Goal: Information Seeking & Learning: Learn about a topic

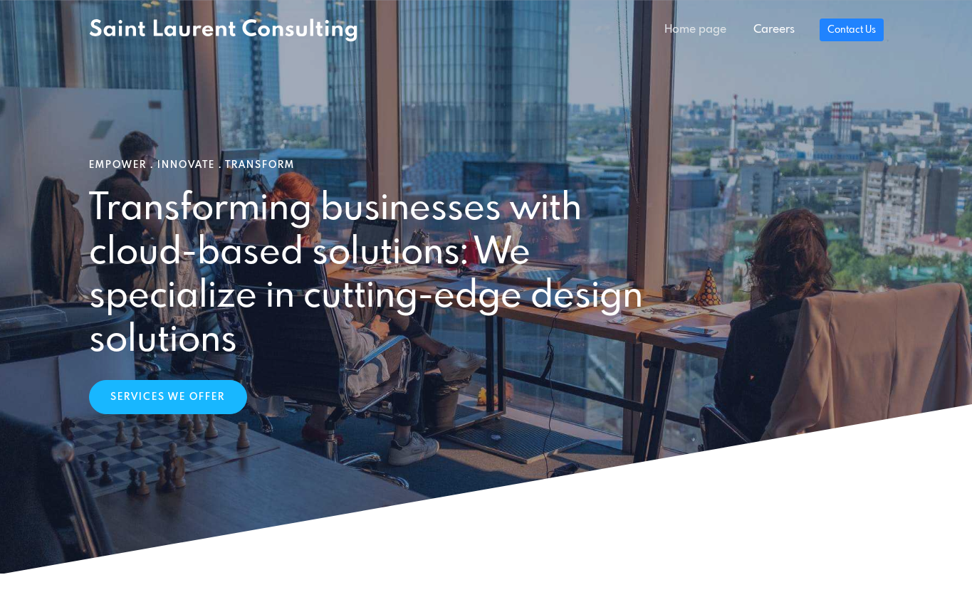
click at [693, 28] on link "Home page" at bounding box center [695, 30] width 89 height 28
click at [164, 403] on link "Services We Offer" at bounding box center [168, 394] width 158 height 34
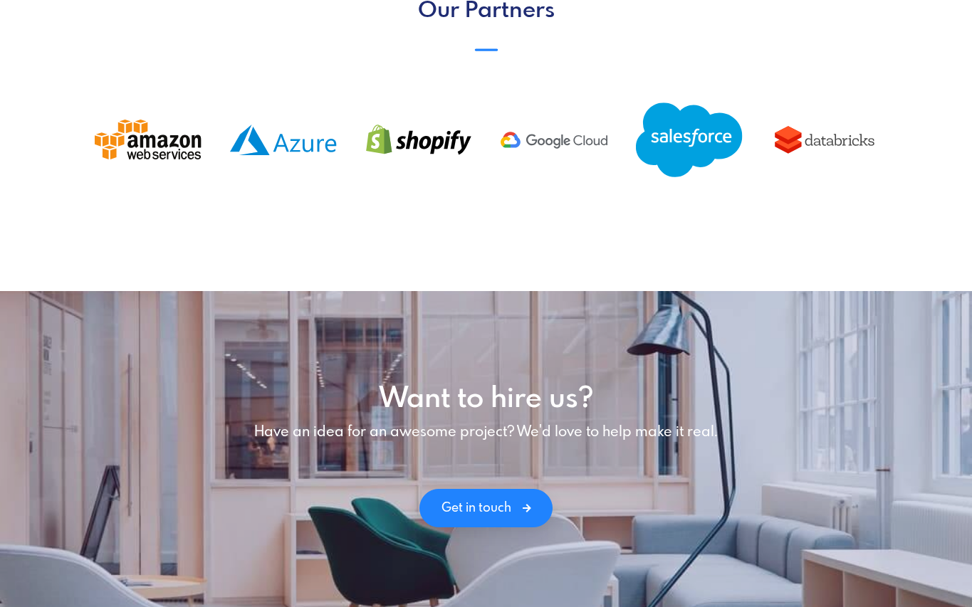
scroll to position [1585, 0]
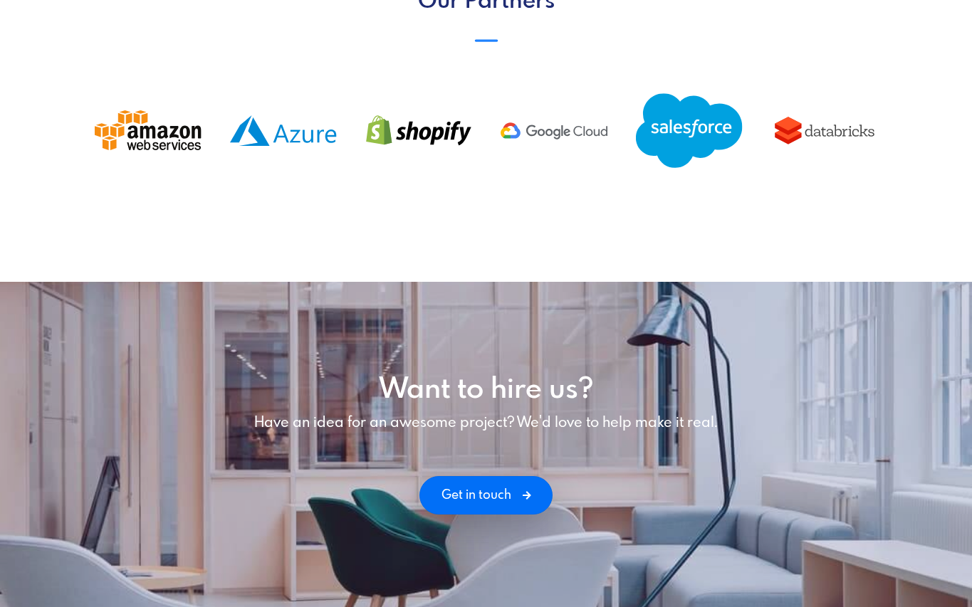
click at [508, 491] on link "Get in touch" at bounding box center [485, 495] width 133 height 38
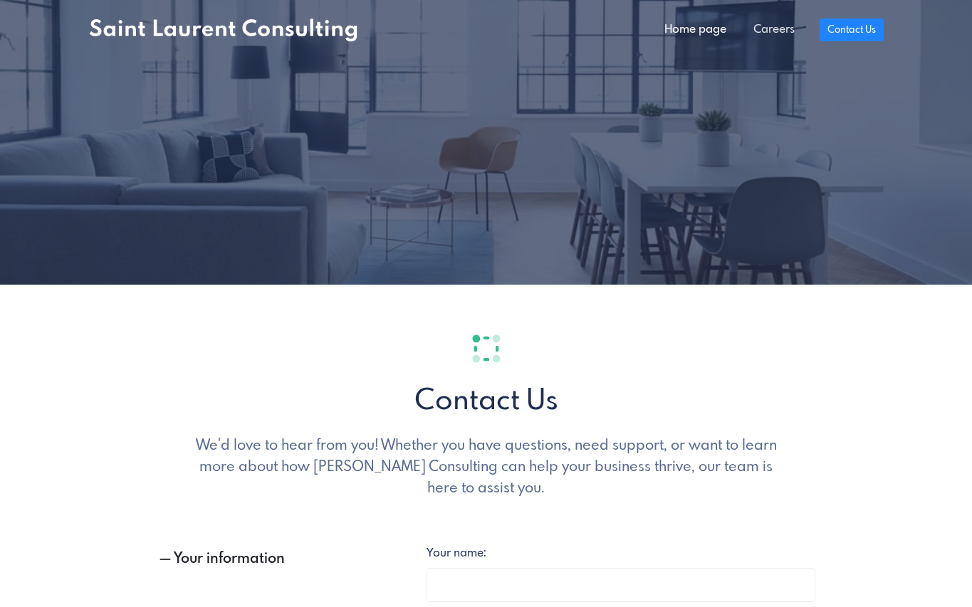
click at [771, 41] on link "Careers" at bounding box center [774, 30] width 68 height 28
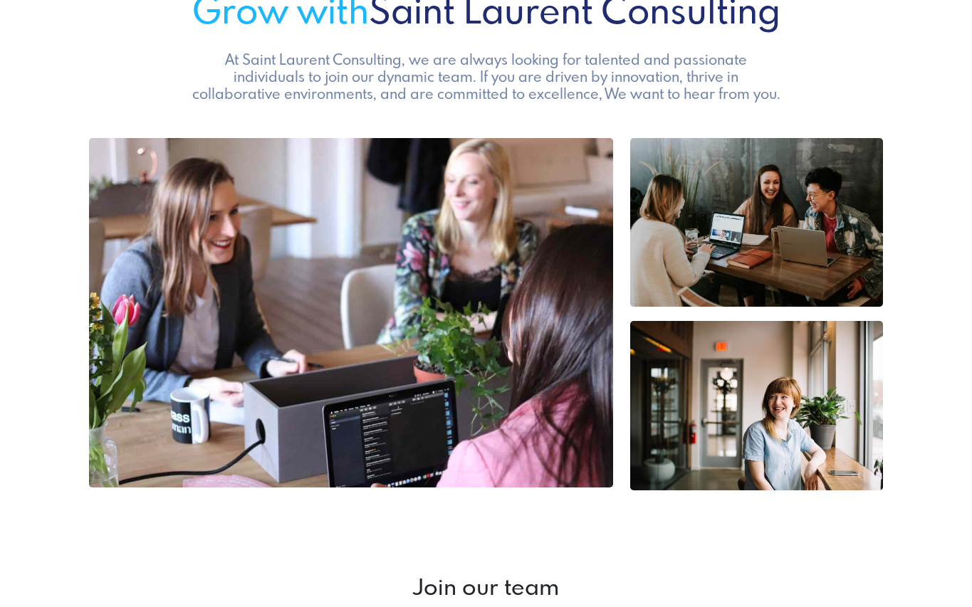
scroll to position [63, 0]
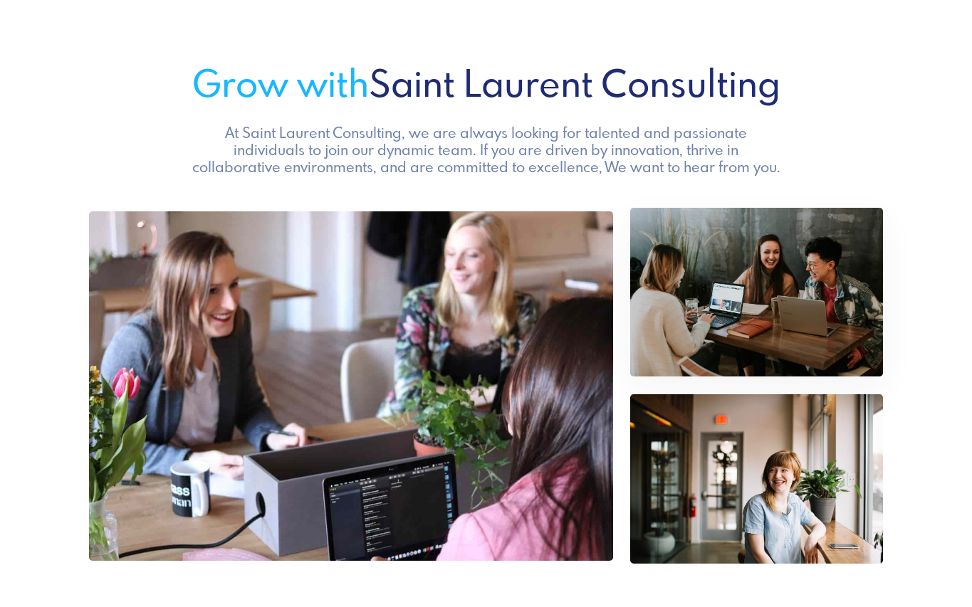
click at [685, 279] on img at bounding box center [756, 292] width 253 height 169
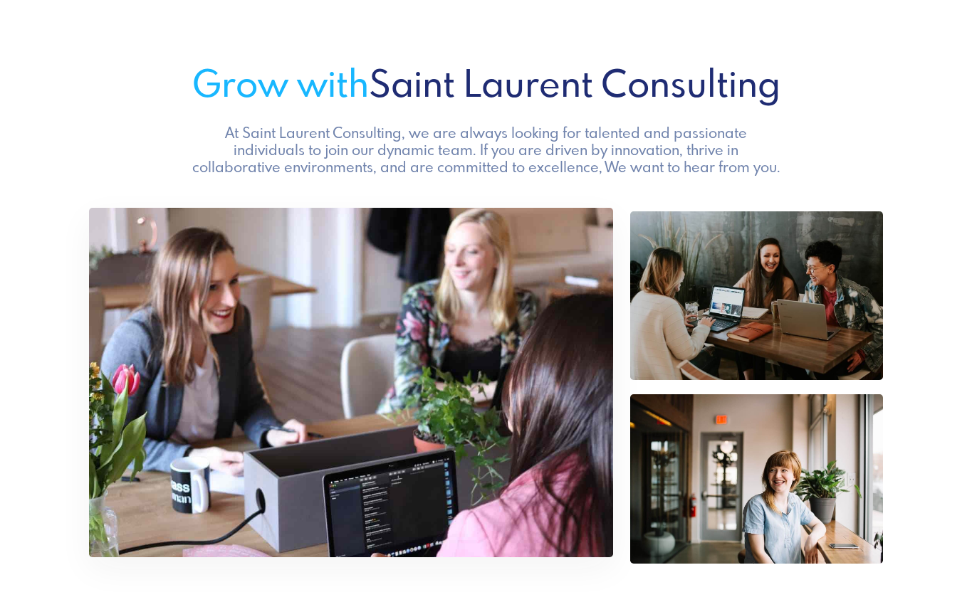
drag, startPoint x: 533, startPoint y: 308, endPoint x: 607, endPoint y: 360, distance: 90.7
click at [532, 308] on img at bounding box center [351, 383] width 524 height 350
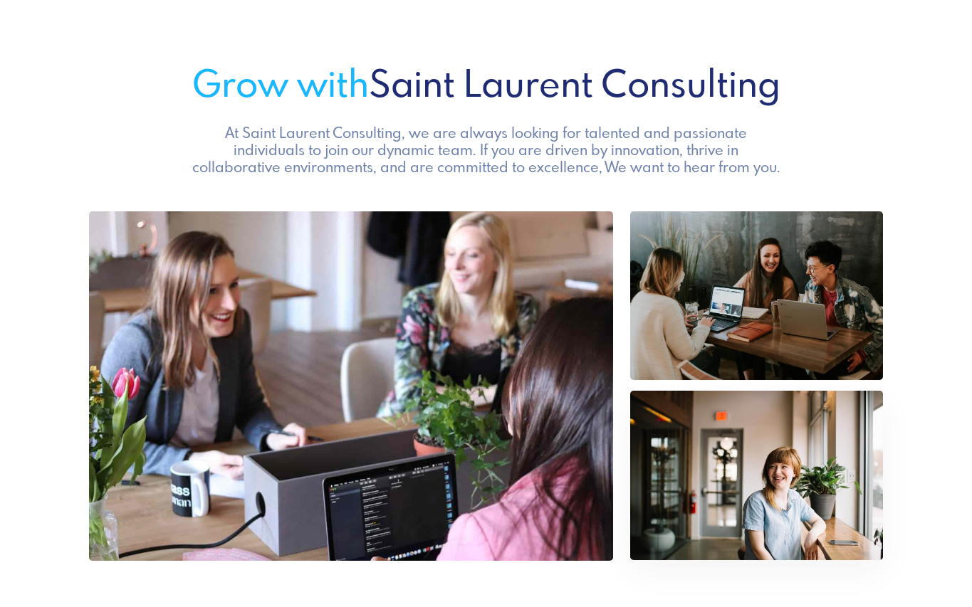
drag, startPoint x: 680, startPoint y: 406, endPoint x: 660, endPoint y: 395, distance: 22.6
click at [680, 406] on img at bounding box center [756, 475] width 253 height 169
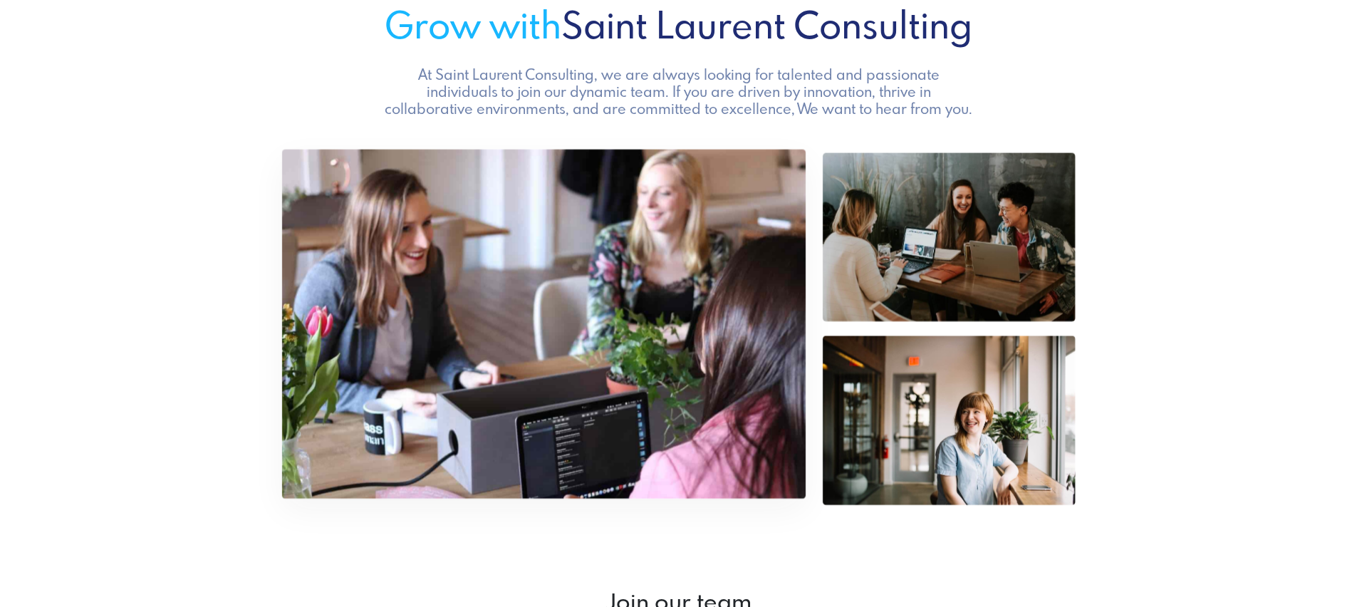
scroll to position [0, 0]
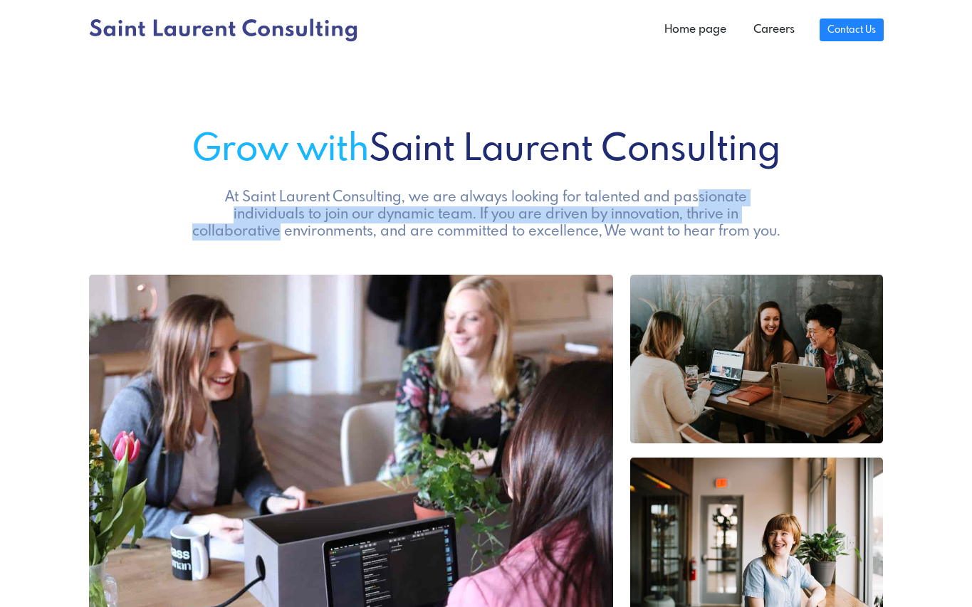
drag, startPoint x: 591, startPoint y: 202, endPoint x: 698, endPoint y: 218, distance: 108.1
click at [682, 214] on h5 "At Saint Laurent Consulting, we are always looking for talented and passionate …" at bounding box center [486, 214] width 596 height 51
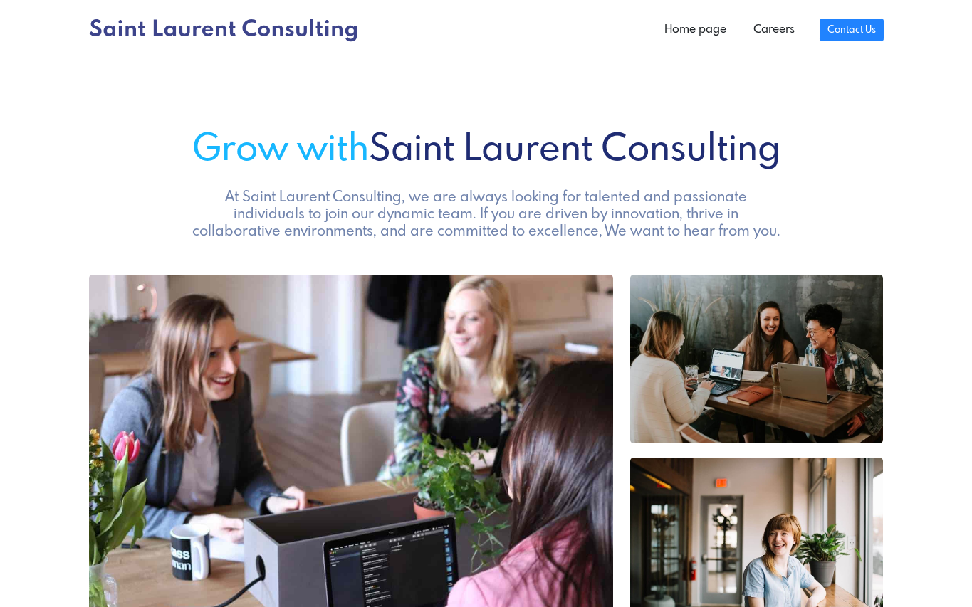
click at [701, 231] on h5 "At Saint Laurent Consulting, we are always looking for talented and passionate …" at bounding box center [486, 214] width 596 height 51
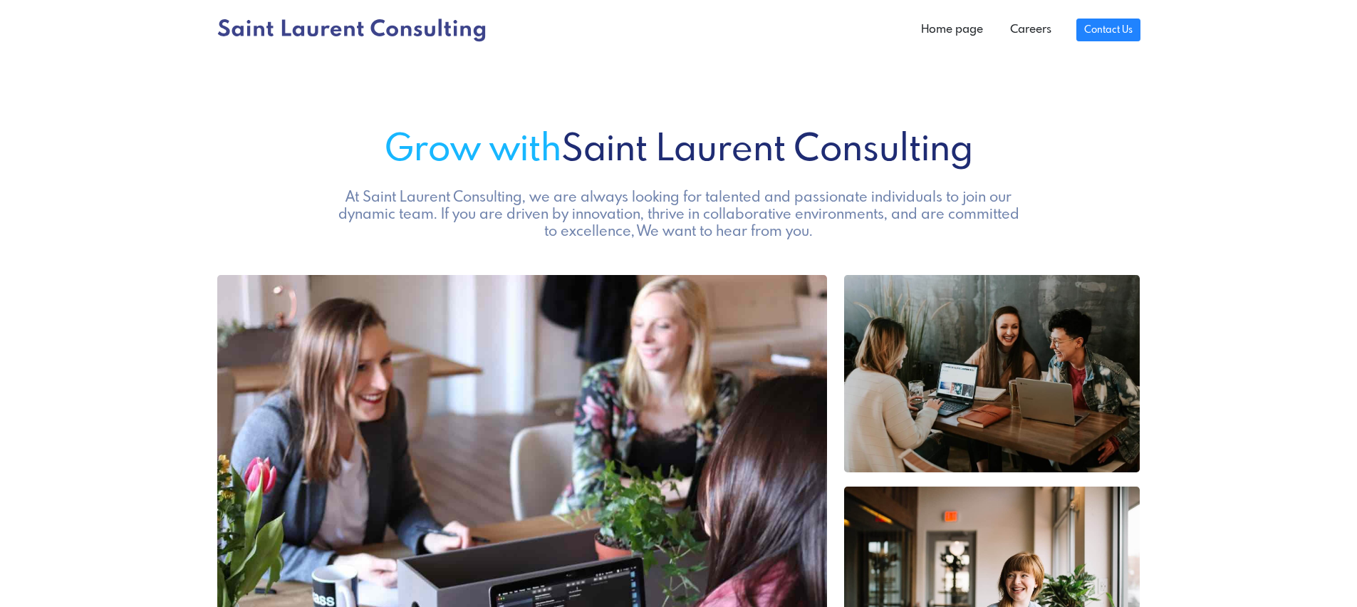
click at [804, 173] on div "Grow with Saint Laurent Consulting At Saint Laurent Consulting, we are always l…" at bounding box center [679, 185] width 940 height 112
